Goal: Information Seeking & Learning: Learn about a topic

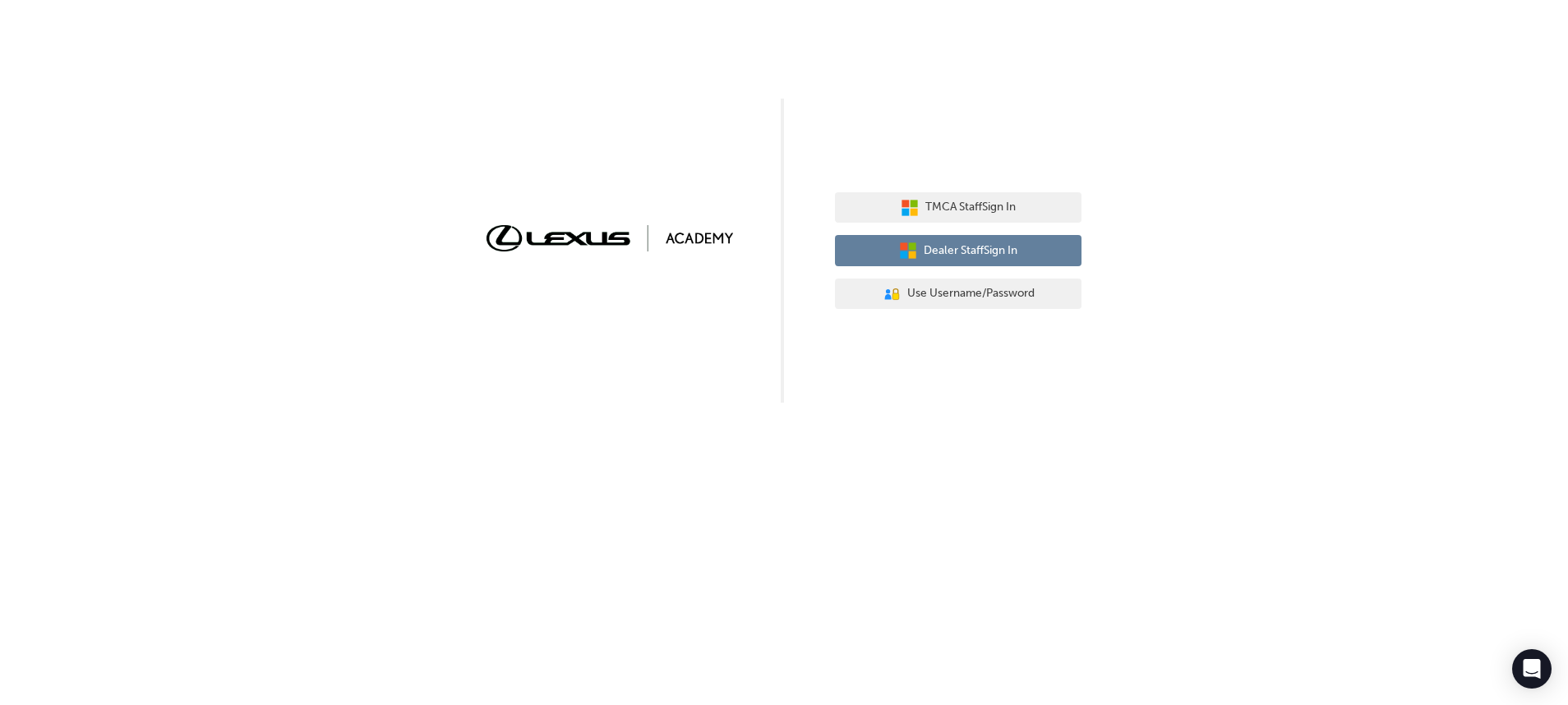
click at [1049, 260] on button "Dealer Staff Sign In" at bounding box center [958, 250] width 246 height 31
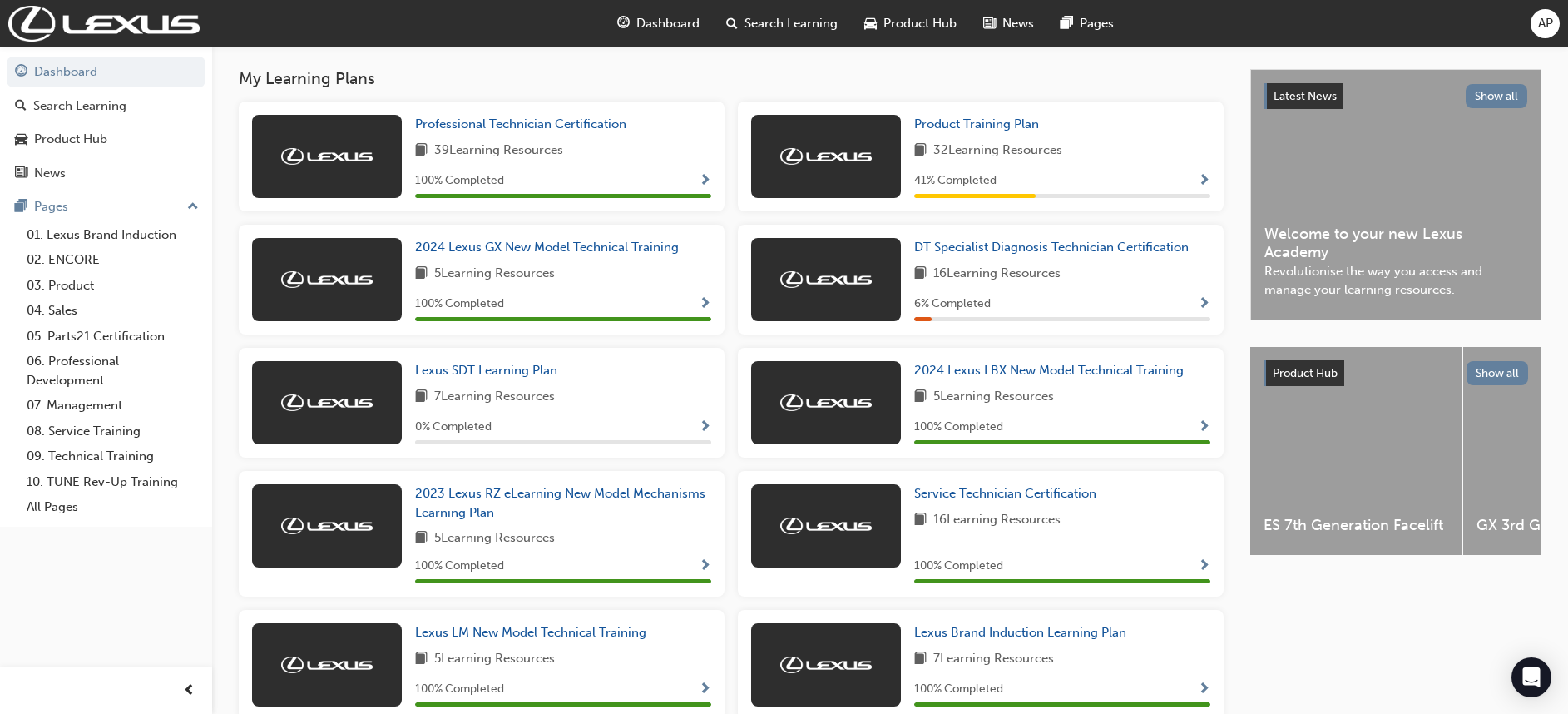
scroll to position [298, 0]
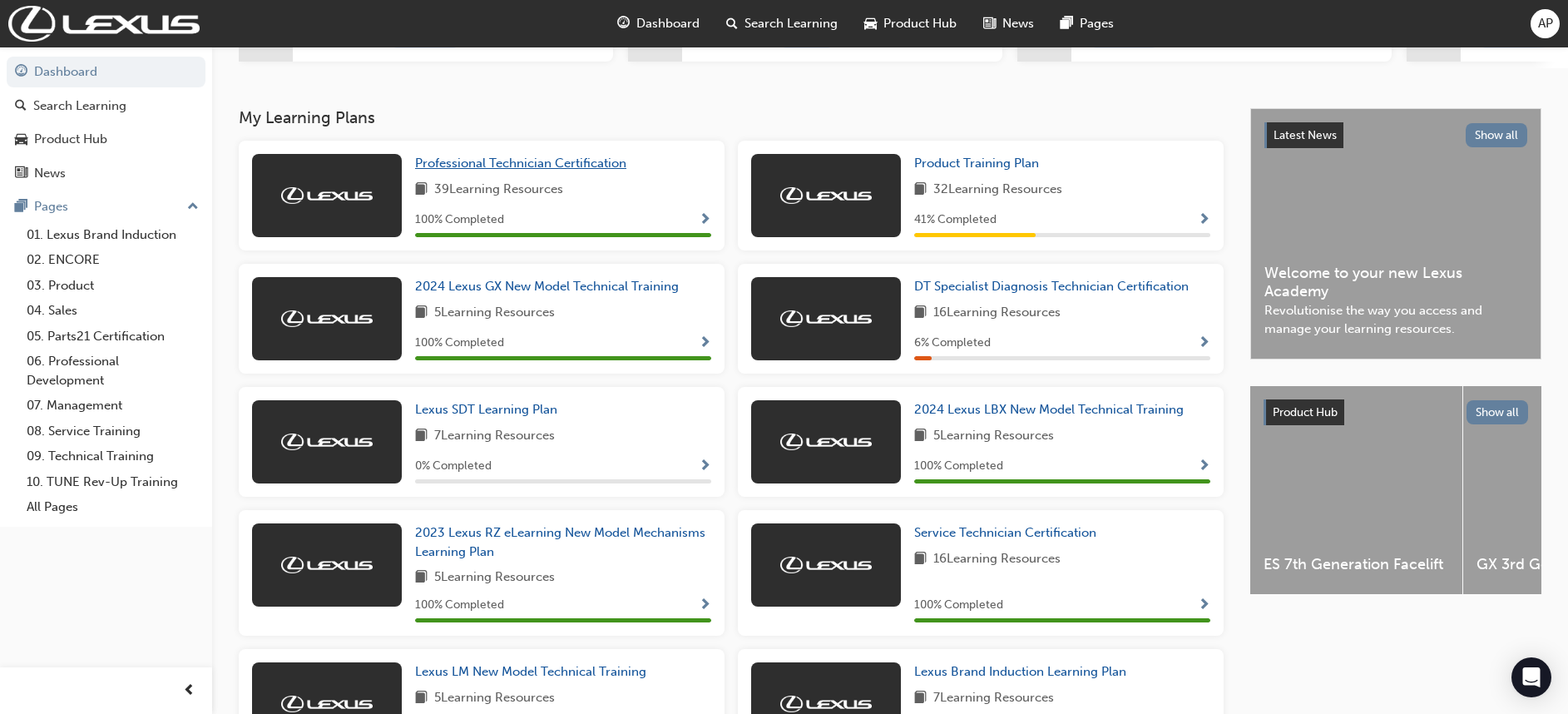
click at [592, 171] on span "Professional Technician Certification" at bounding box center [520, 163] width 211 height 15
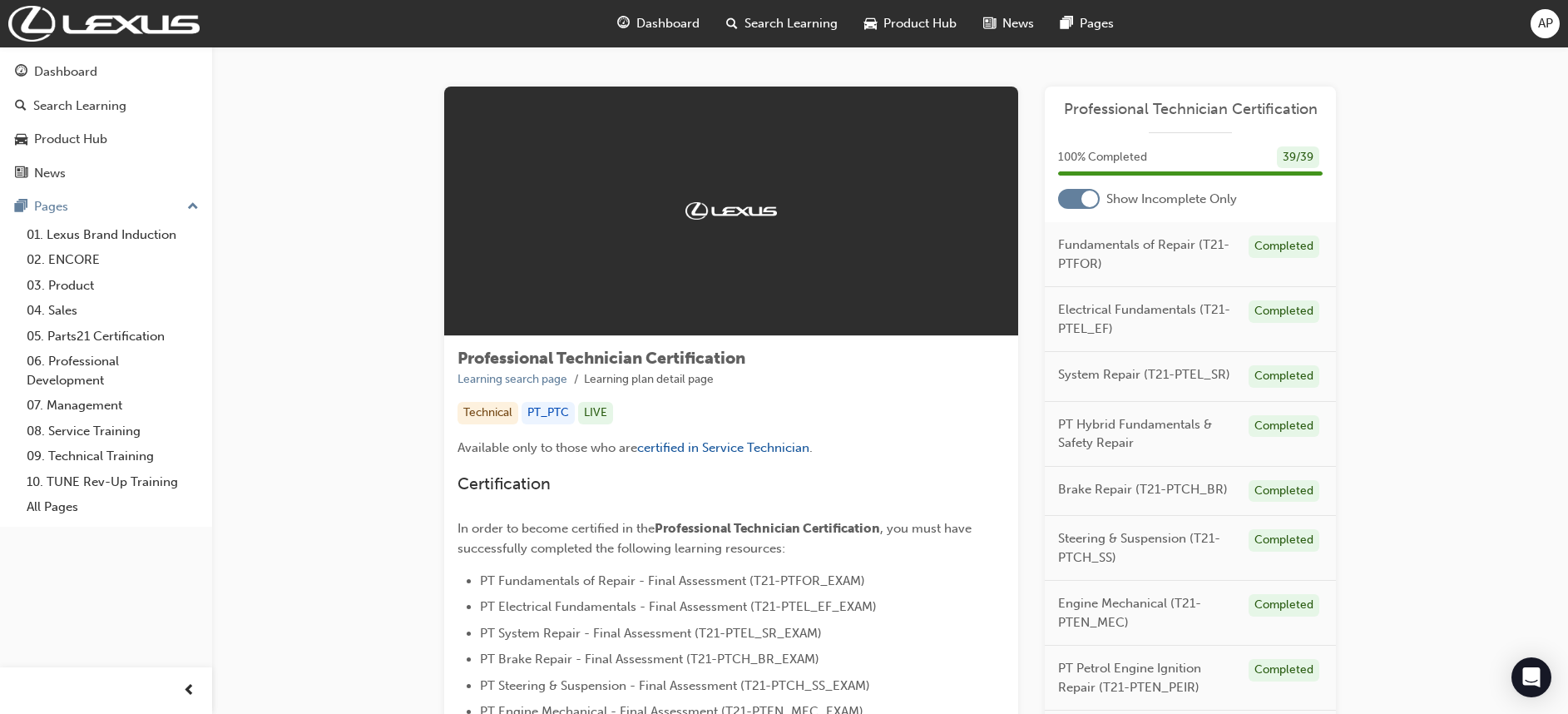
scroll to position [536, 0]
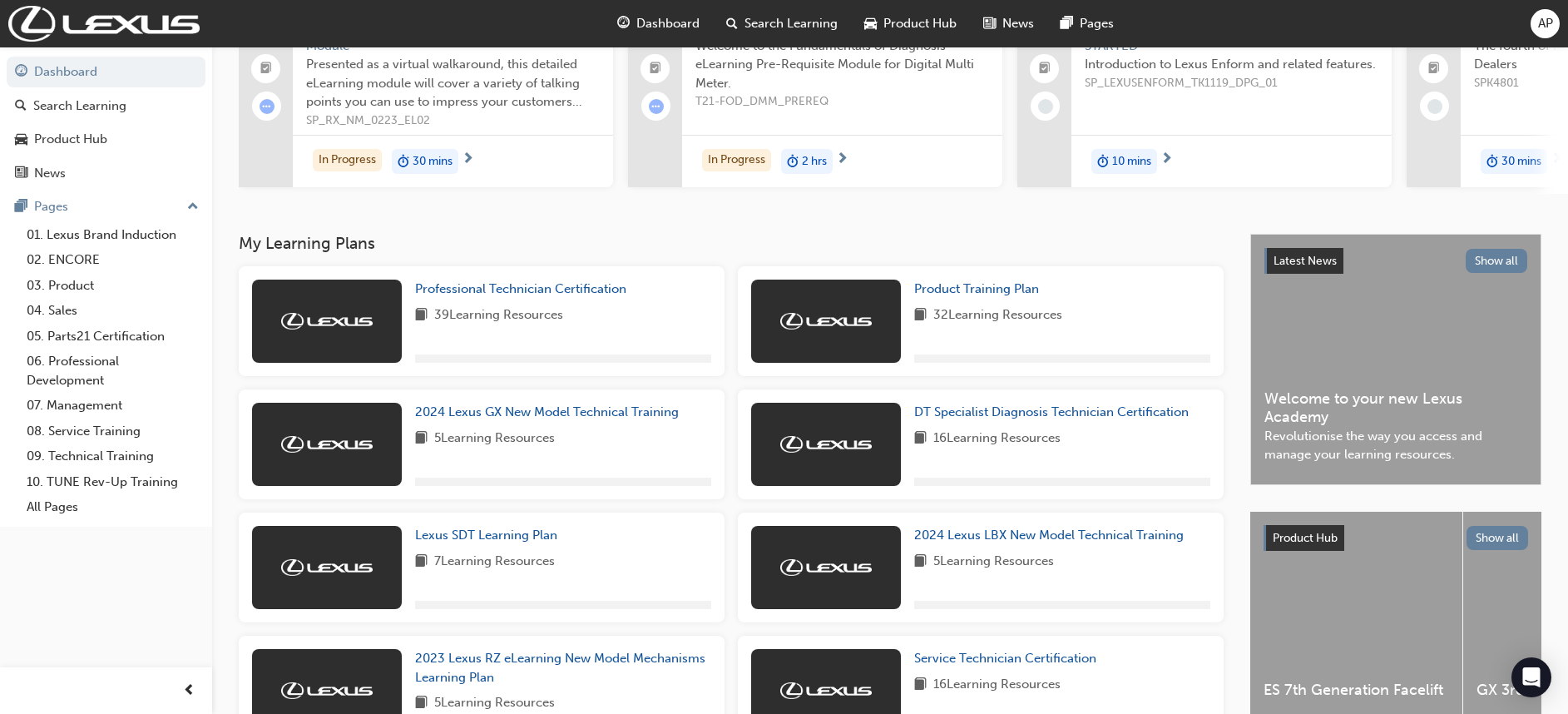
scroll to position [250, 0]
